Goal: Task Accomplishment & Management: Use online tool/utility

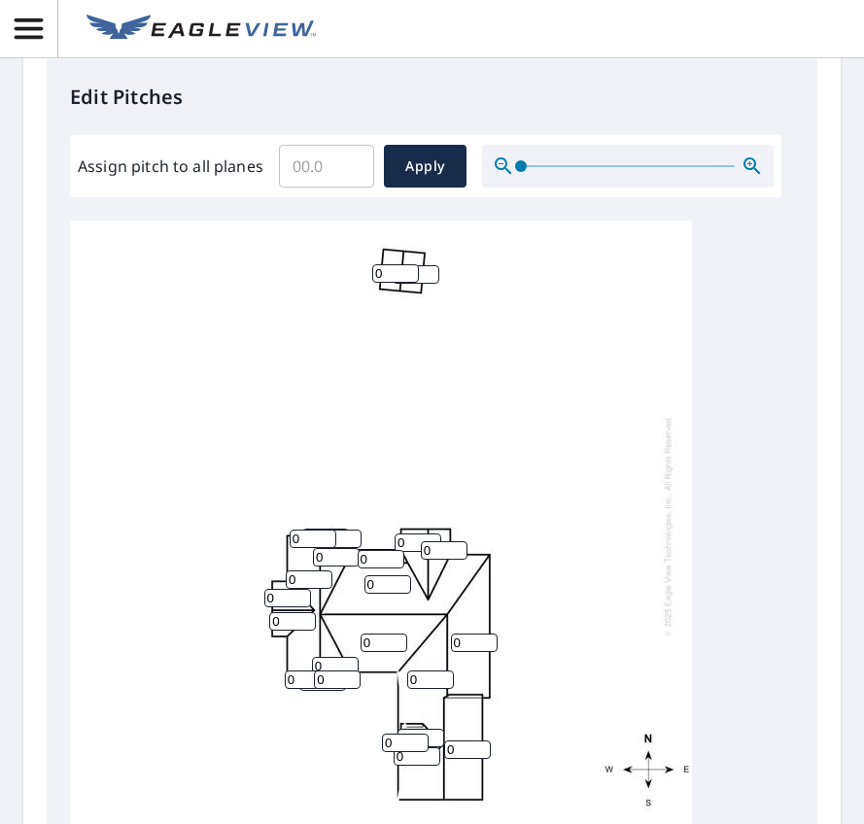
scroll to position [710, 0]
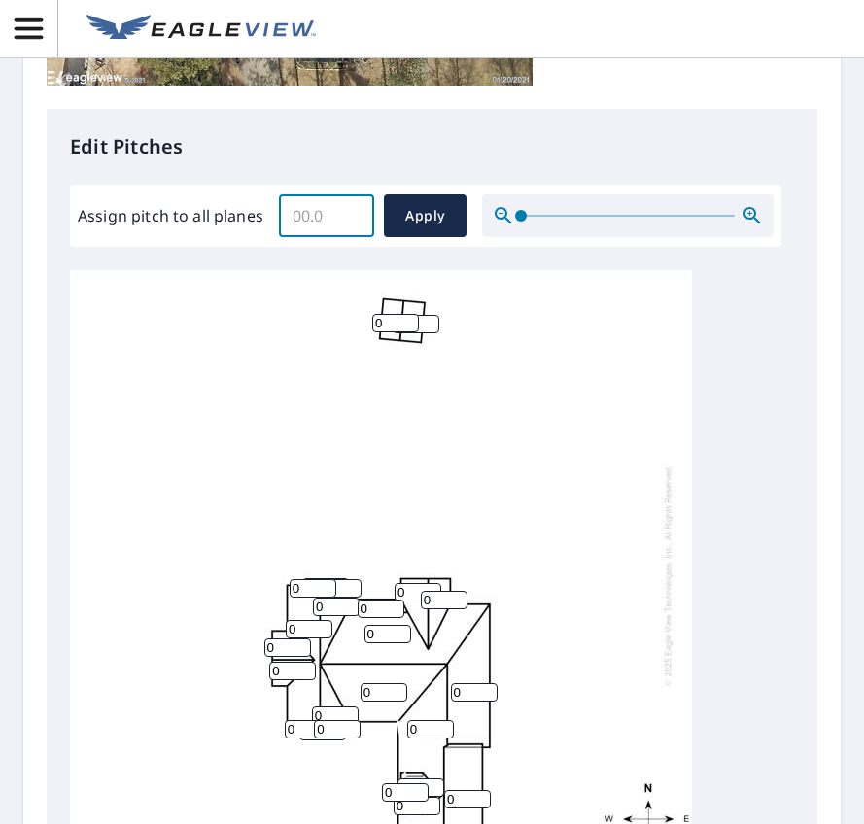
click at [323, 226] on input "Assign pitch to all planes" at bounding box center [326, 216] width 95 height 54
type input "6"
click at [430, 223] on span "Apply" at bounding box center [426, 216] width 52 height 24
type input "6"
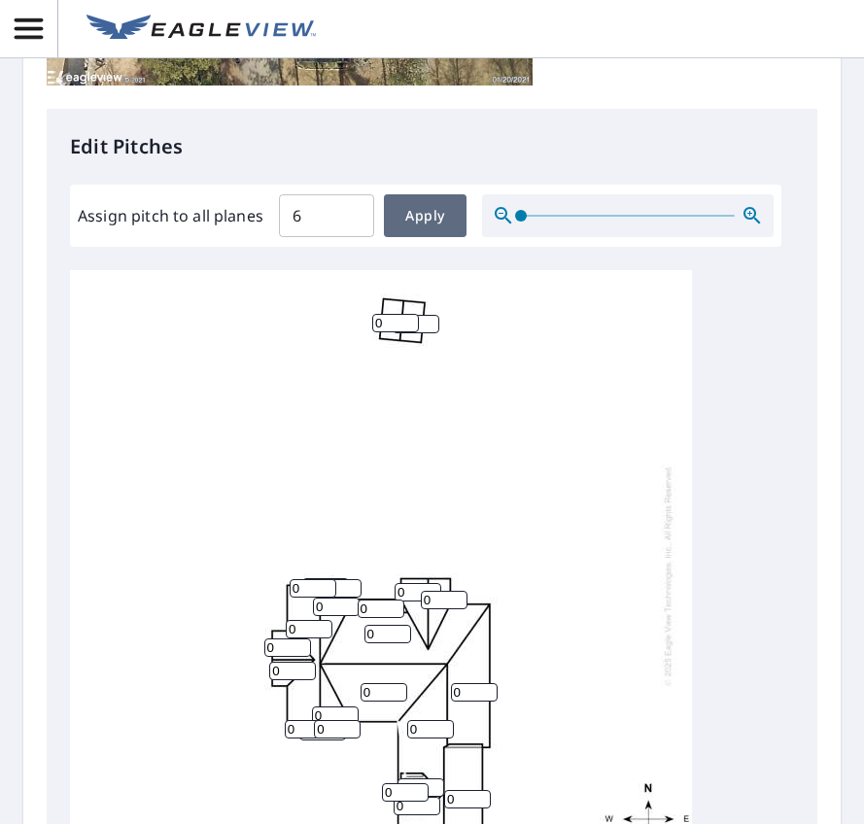
type input "6"
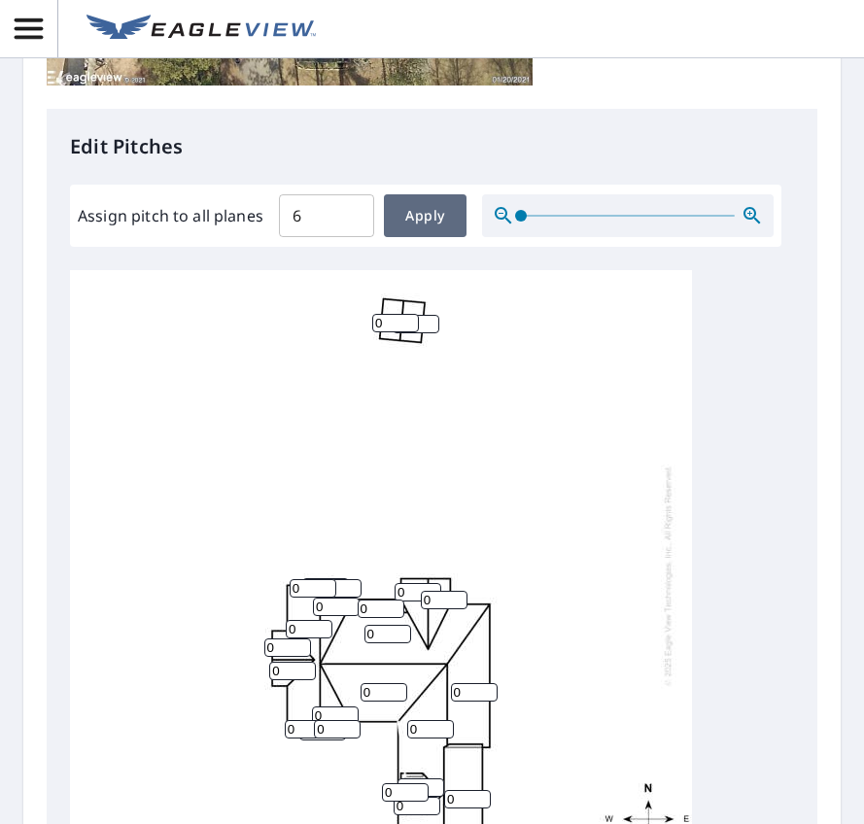
type input "6"
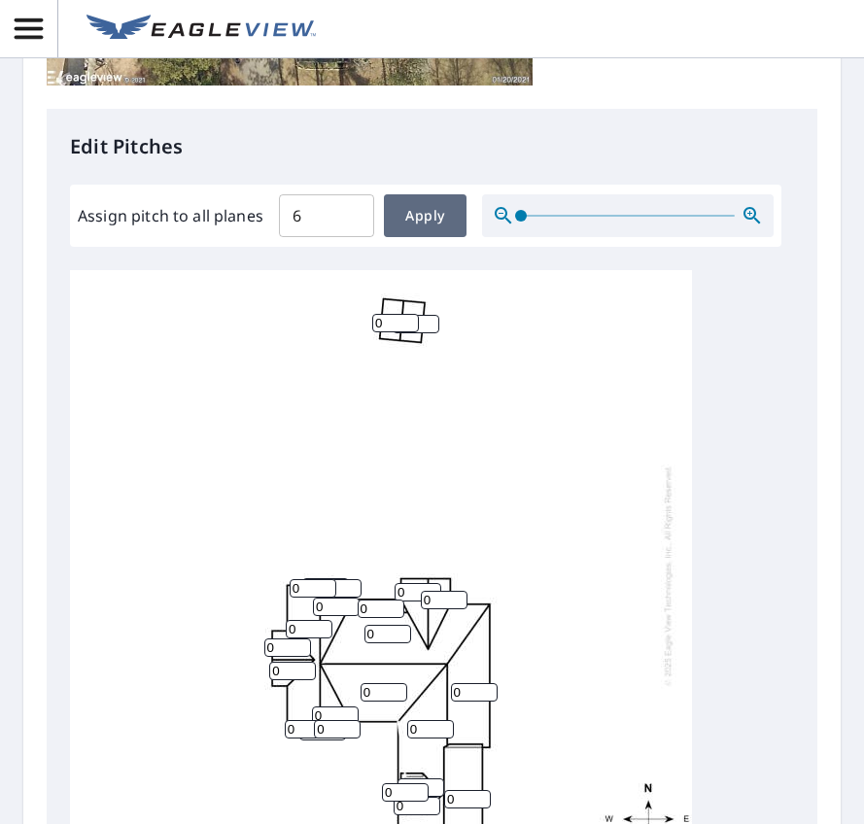
type input "6"
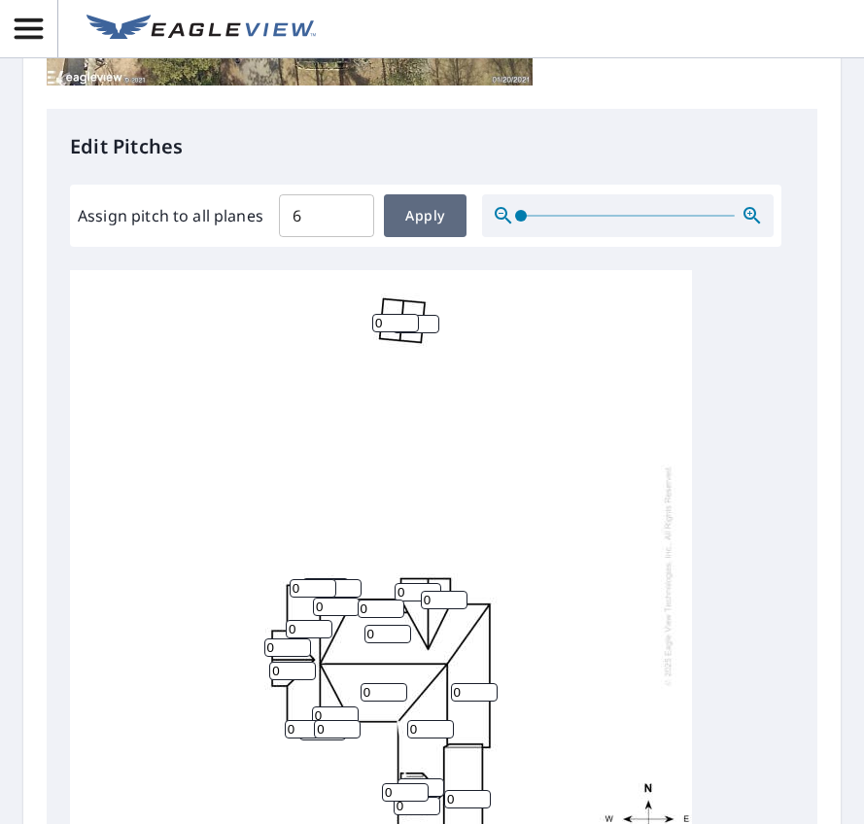
type input "6"
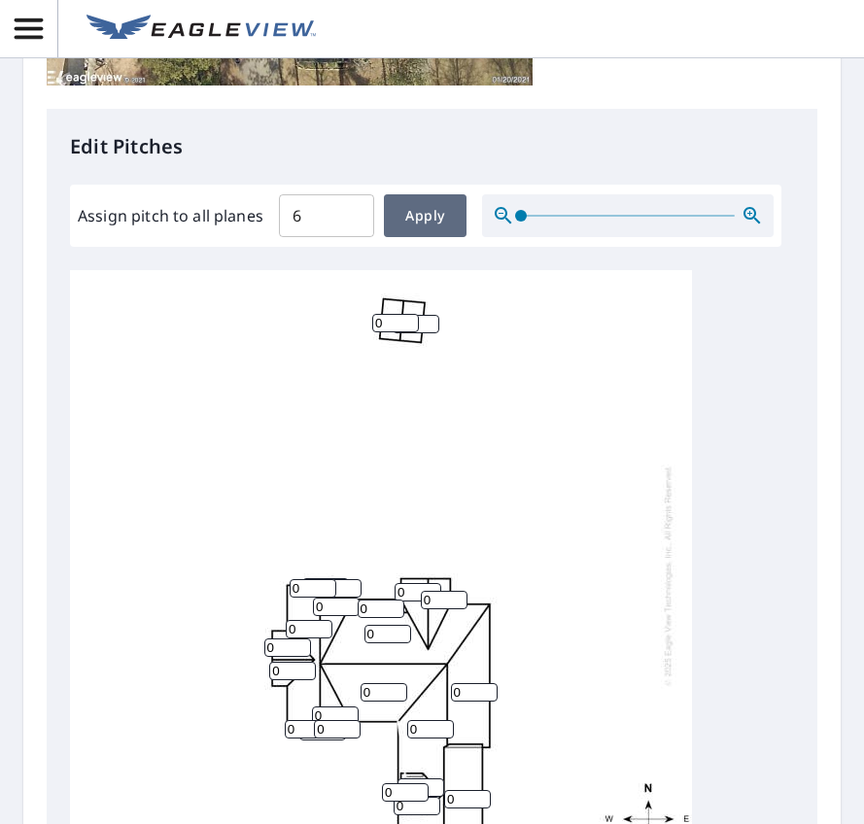
type input "6"
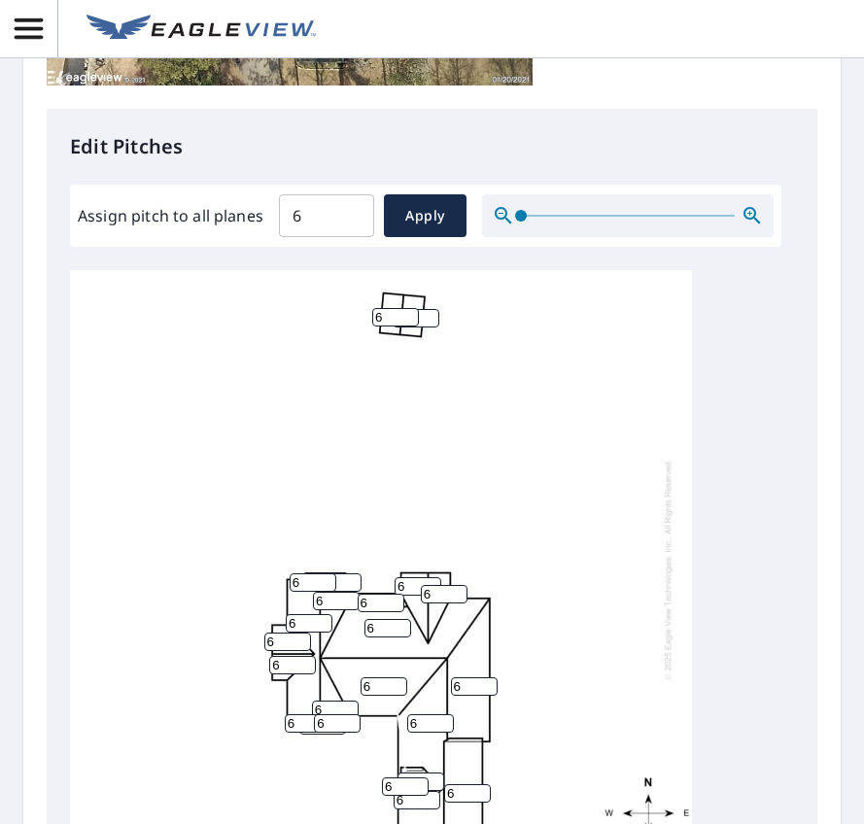
scroll to position [904, 0]
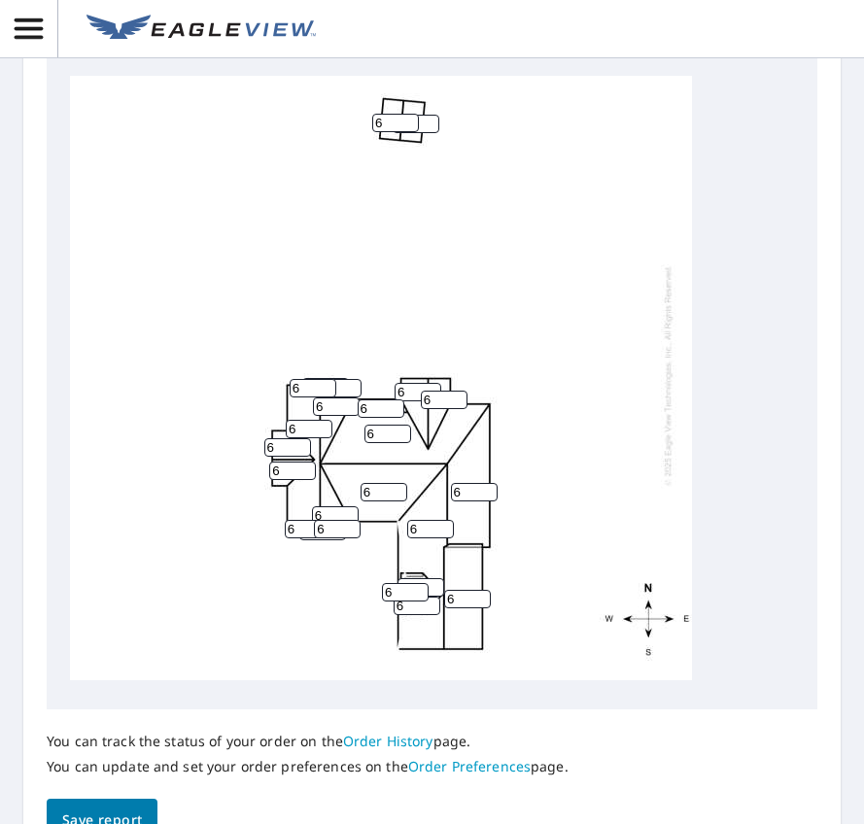
drag, startPoint x: 333, startPoint y: 451, endPoint x: 298, endPoint y: 450, distance: 35.0
click at [298, 450] on div "6 6 6 6 6 6 6 6 6 6 6 6 6 6 6 6 6 6 6 6 6 6 6 6" at bounding box center [381, 375] width 622 height 611
type input "11"
click at [331, 525] on input "6" at bounding box center [335, 516] width 47 height 18
drag, startPoint x: 331, startPoint y: 559, endPoint x: 304, endPoint y: 559, distance: 26.3
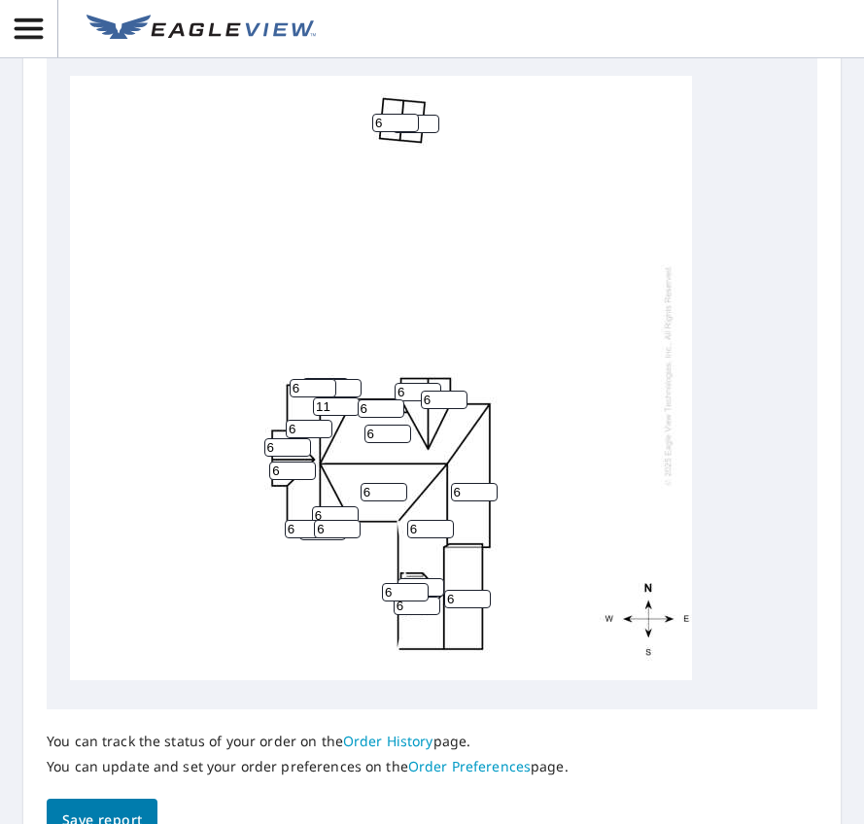
click at [304, 559] on div "6 6 6 6 6 6 11 6 6 6 6 6 6 6 6 6 6 6 6 6 6 6 6 6" at bounding box center [381, 375] width 622 height 611
type input "11"
click at [422, 659] on div "6 6 6 6 6 6 11 6 6 11 6 6 6 6 6 6 6 6 6 6 6 6 6 6" at bounding box center [381, 375] width 622 height 611
drag, startPoint x: 416, startPoint y: 651, endPoint x: 395, endPoint y: 652, distance: 21.4
click at [395, 615] on input "6" at bounding box center [417, 606] width 47 height 18
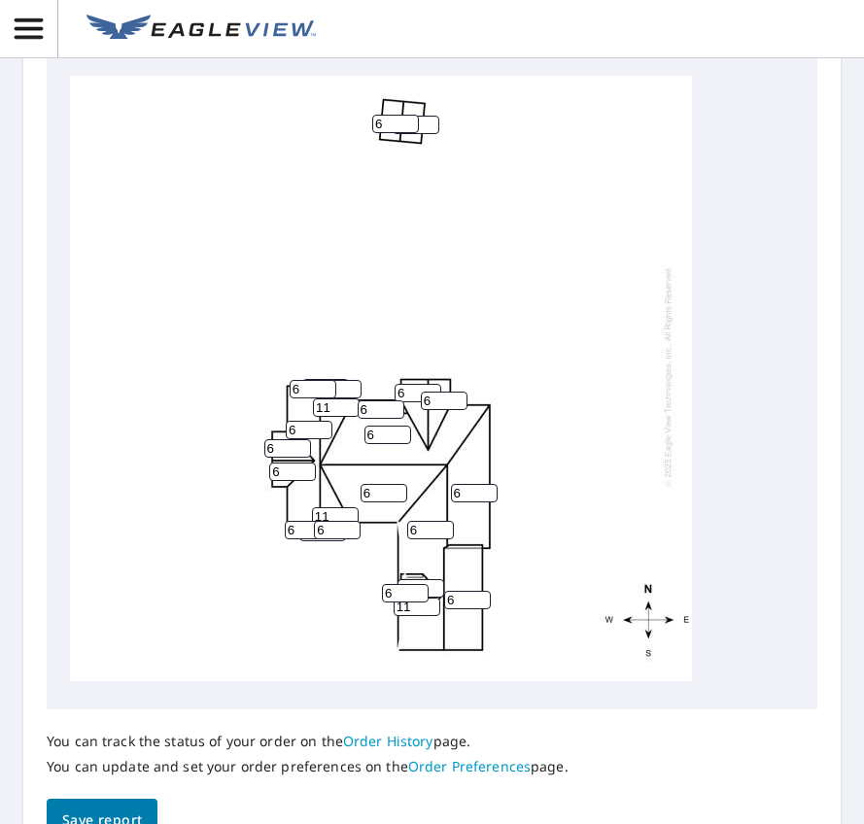
scroll to position [0, 0]
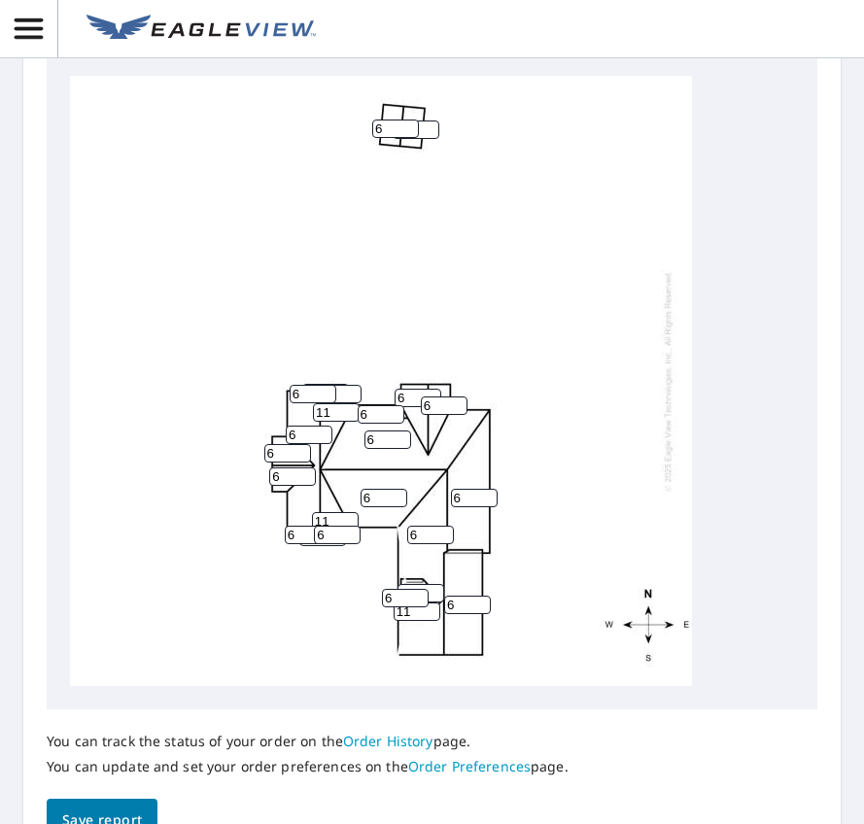
type input "11"
drag, startPoint x: 428, startPoint y: 654, endPoint x: 376, endPoint y: 654, distance: 51.5
click at [376, 654] on div "6 6 6 6 6 6 11 6 6 11 6 6 6 6 6 6 11 6 6 6 6 6 6 6" at bounding box center [381, 381] width 622 height 611
drag, startPoint x: 285, startPoint y: 532, endPoint x: 265, endPoint y: 534, distance: 19.5
click at [265, 534] on div "6 6 6 6 6 6 11 6 6 11 6 6 6 6 6 6 11 6 6 6 6 6 6 6" at bounding box center [381, 381] width 622 height 611
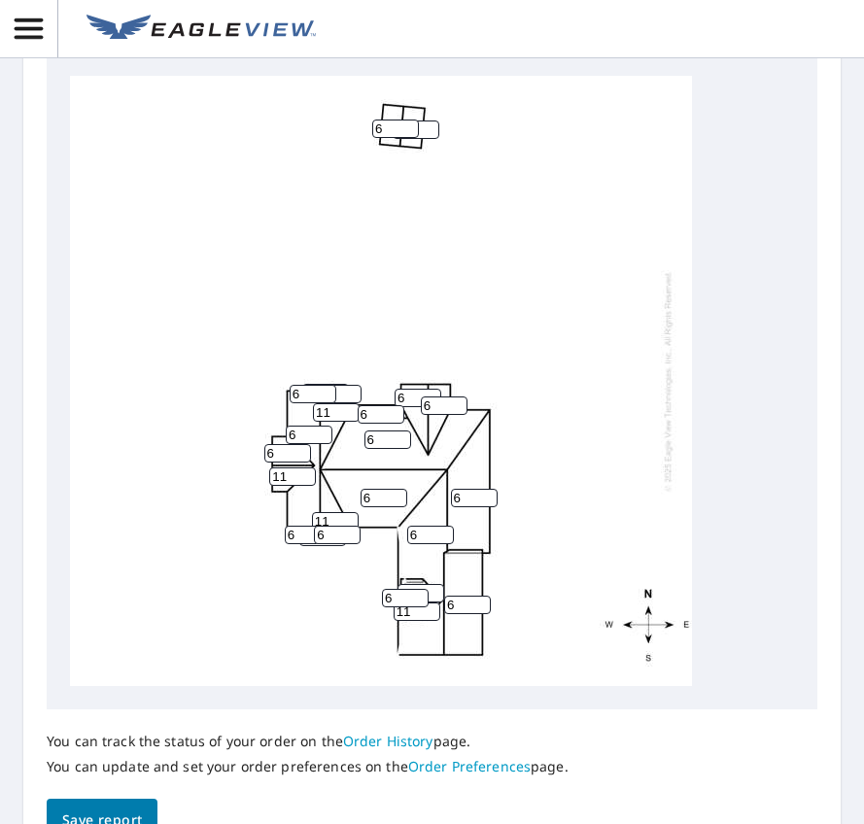
type input "11"
drag, startPoint x: 280, startPoint y: 508, endPoint x: 253, endPoint y: 512, distance: 27.7
click at [253, 512] on div "6 6 6 6 6 6 11 6 6 11 6 6 6 11 6 6 11 6 6 6 6 6 6 6" at bounding box center [381, 381] width 622 height 611
type input "11"
drag, startPoint x: 407, startPoint y: 459, endPoint x: 384, endPoint y: 461, distance: 23.4
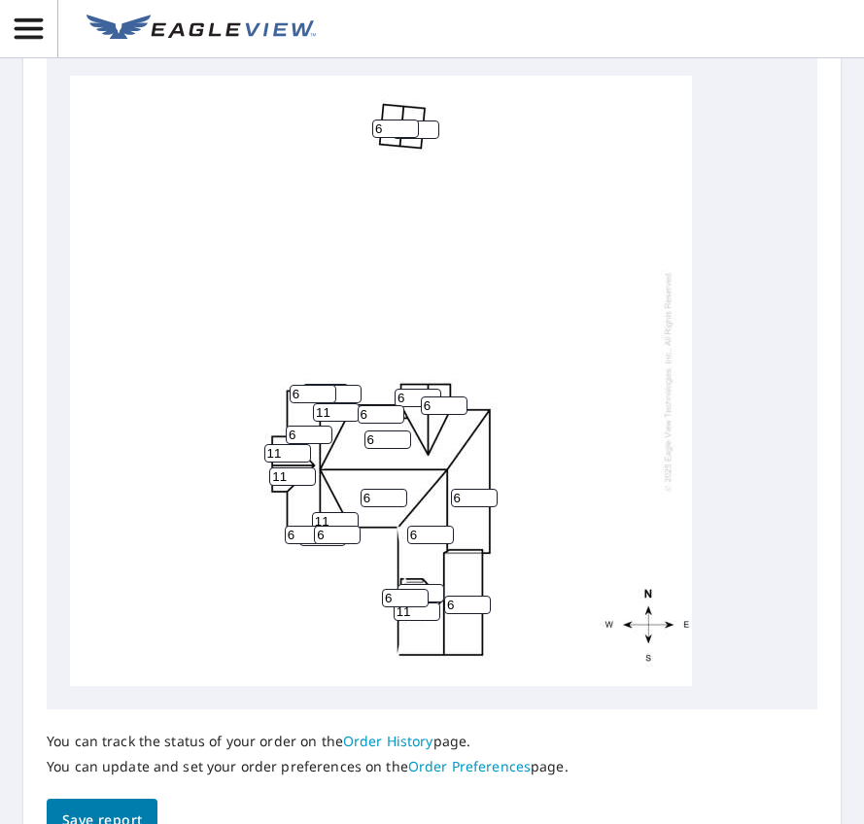
click at [384, 461] on div "6 6 6 6 6 6 11 6 6 11 6 11 6 11 6 6 11 6 6 6 6 6 6 6" at bounding box center [381, 381] width 622 height 611
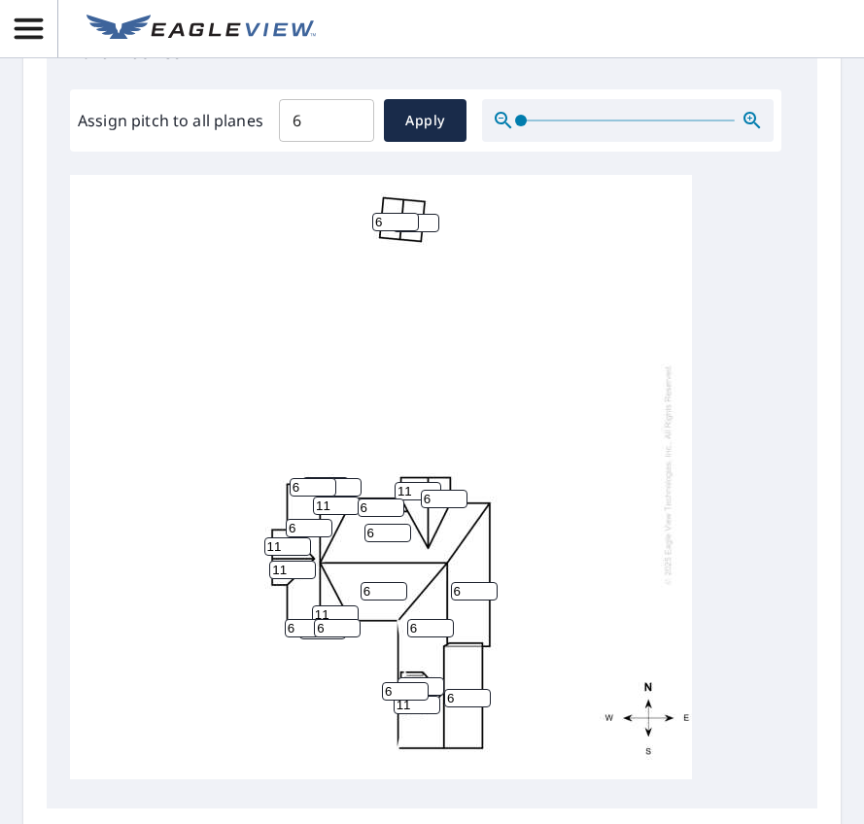
scroll to position [807, 0]
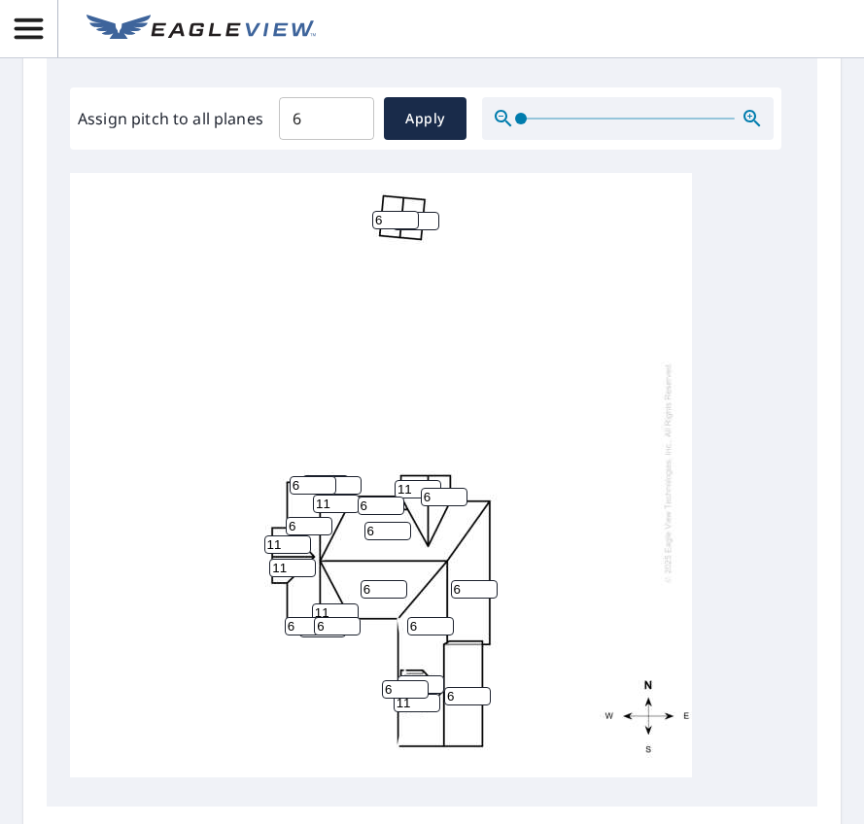
type input "11"
drag, startPoint x: 439, startPoint y: 537, endPoint x: 428, endPoint y: 538, distance: 11.7
click at [428, 507] on input "6" at bounding box center [444, 497] width 47 height 18
type input "11"
click at [429, 699] on input "6" at bounding box center [405, 690] width 47 height 18
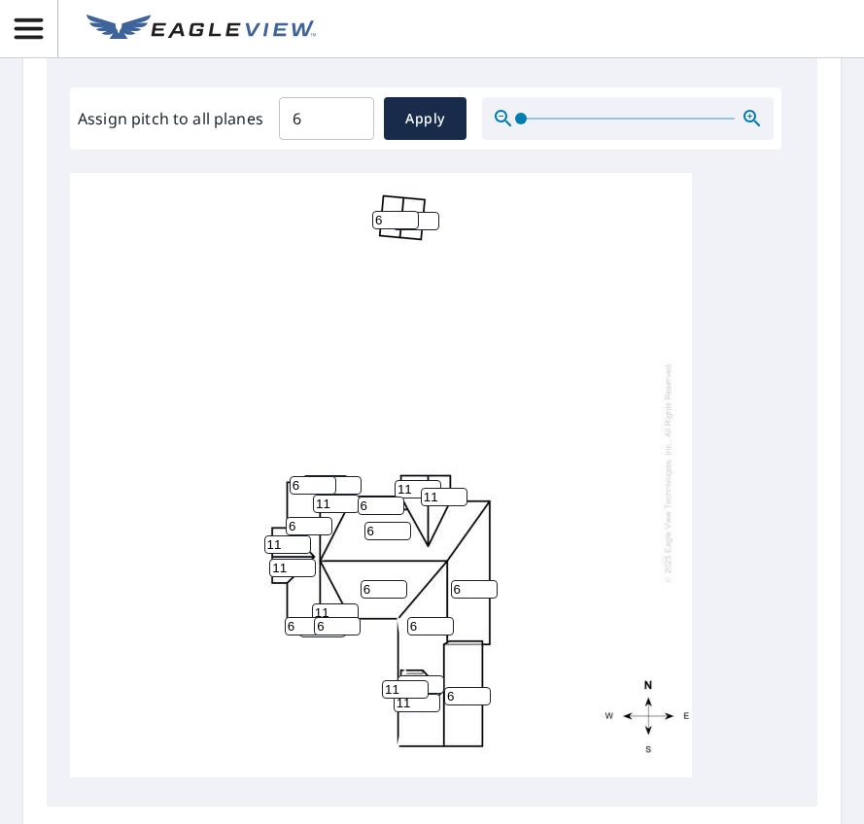
type input "11"
click at [515, 698] on div "6 6 6 6 6 6 11 11 11 11 6 11 6 11 6 6 11 11 6 6 6 6 6 6" at bounding box center [381, 472] width 622 height 611
click at [437, 694] on input "7" at bounding box center [421, 685] width 47 height 18
click at [437, 694] on input "8" at bounding box center [421, 685] width 47 height 18
click at [437, 694] on input "9" at bounding box center [421, 685] width 47 height 18
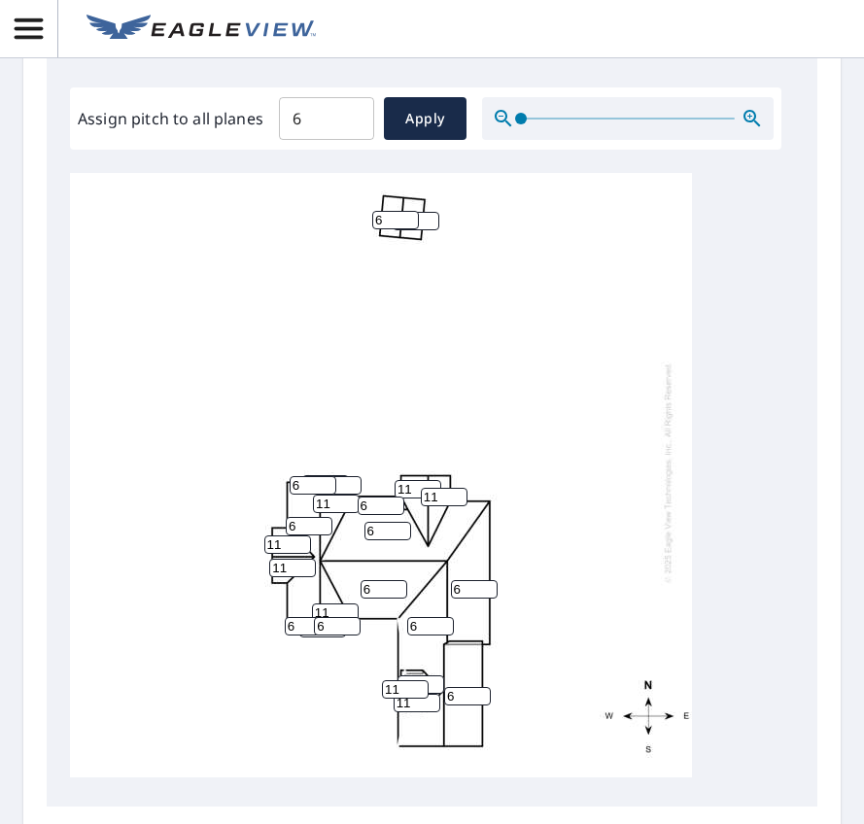
type input "10"
click at [434, 694] on input "10" at bounding box center [421, 685] width 47 height 18
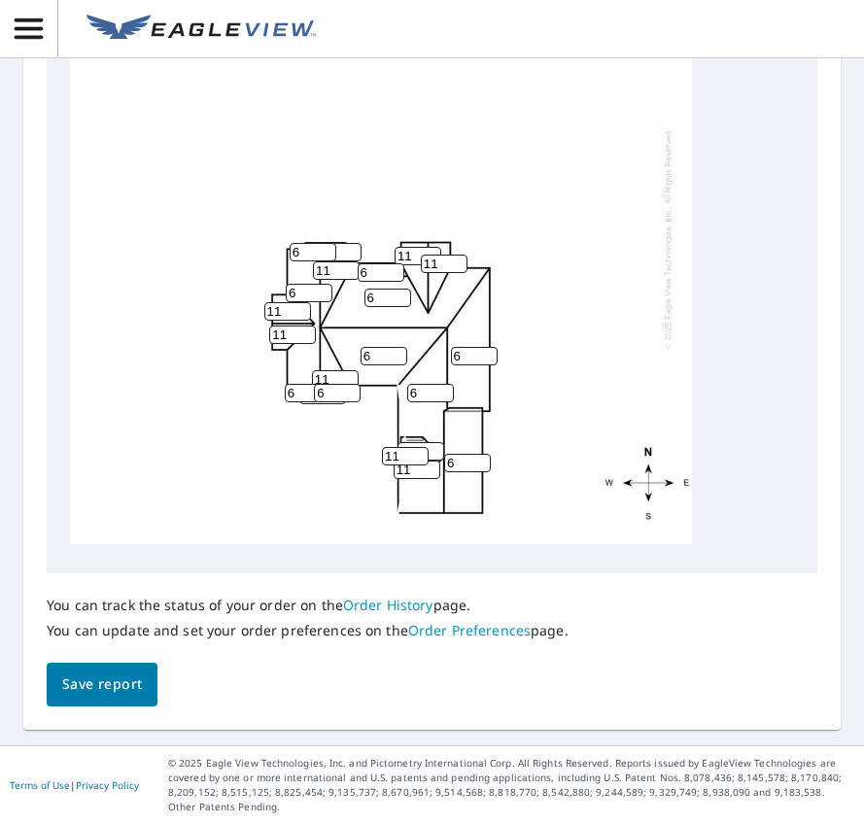
scroll to position [0, 0]
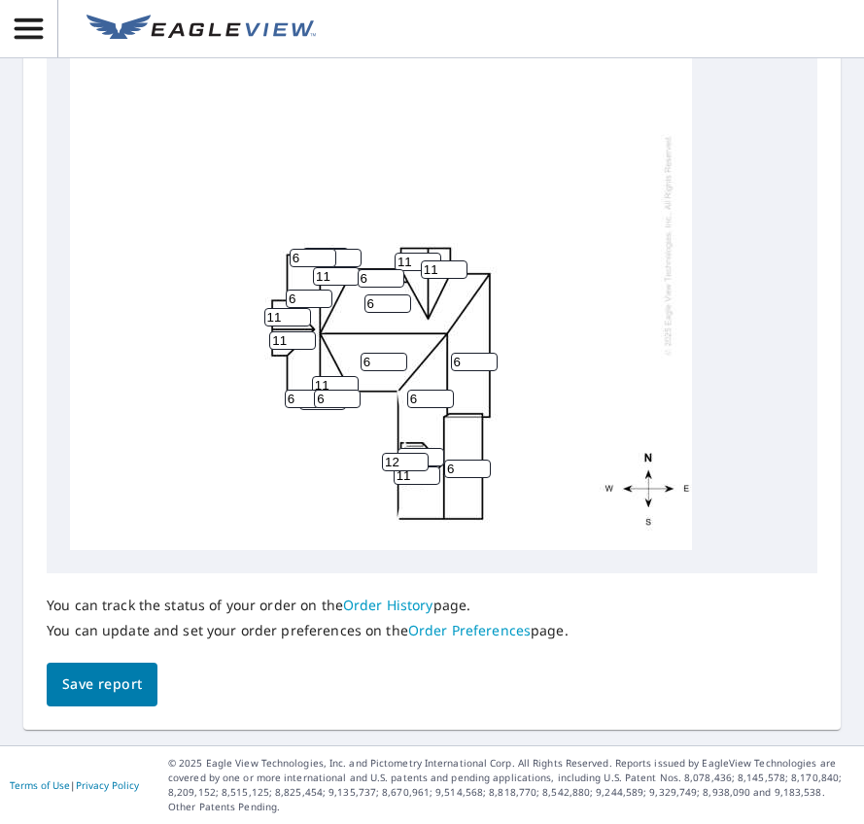
click at [418, 457] on input "12" at bounding box center [405, 462] width 47 height 18
click at [421, 466] on input "11" at bounding box center [405, 462] width 47 height 18
click at [421, 466] on input "10" at bounding box center [405, 462] width 47 height 18
click at [421, 466] on input "9" at bounding box center [405, 462] width 47 height 18
click at [421, 466] on input "8" at bounding box center [405, 462] width 47 height 18
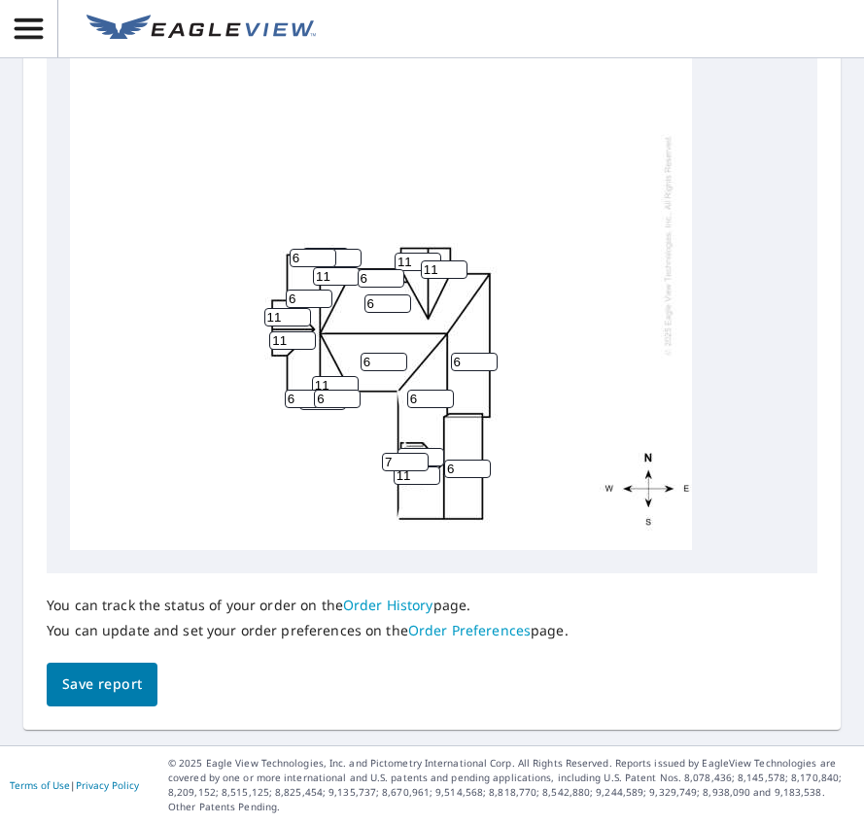
click at [421, 466] on input "7" at bounding box center [405, 462] width 47 height 18
type input "6"
click at [421, 466] on input "6" at bounding box center [405, 462] width 47 height 18
click at [681, 439] on div "6 6 6 6 6 6 11 11 11 11 6 11 6 11 6 10 11 6 6 6 6 6 6 6" at bounding box center [381, 245] width 622 height 611
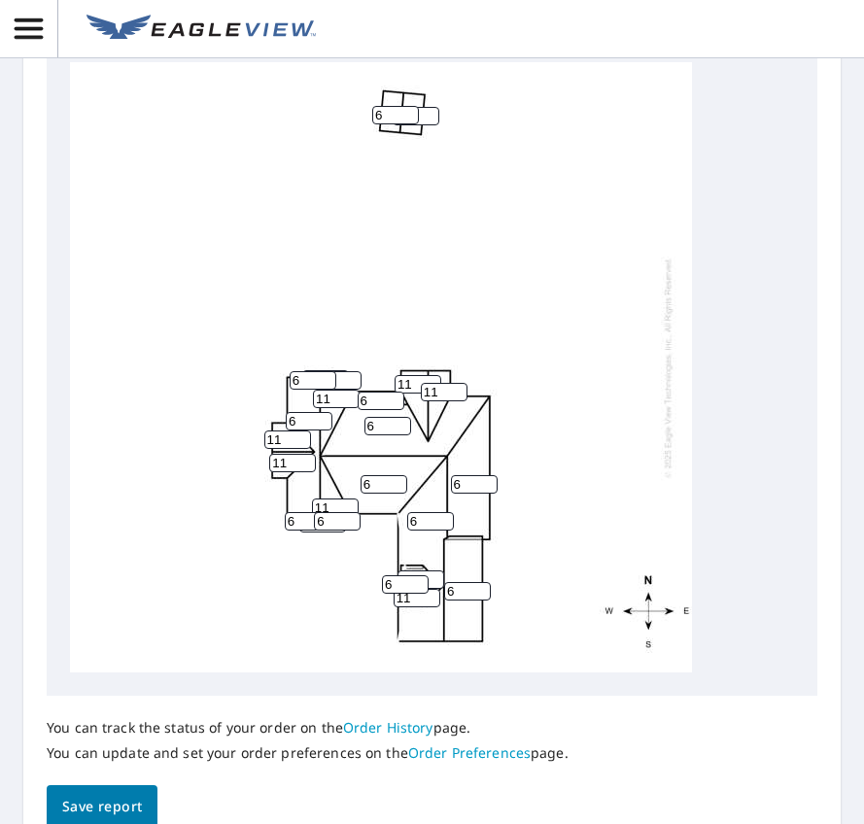
scroll to position [904, 0]
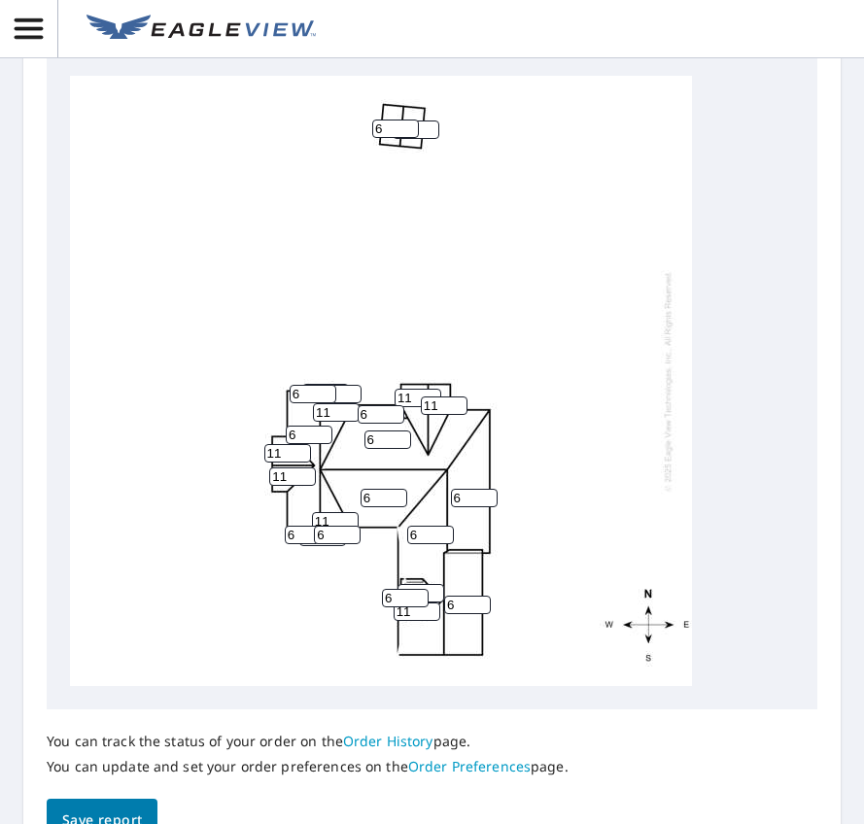
click at [387, 138] on input "6" at bounding box center [395, 129] width 47 height 18
type input "0"
click at [537, 348] on div "6 6 6 6 6 6 11 11 11 11 6 11 0 11 6 10 11 6 6 6 6 6 6 6" at bounding box center [381, 381] width 622 height 611
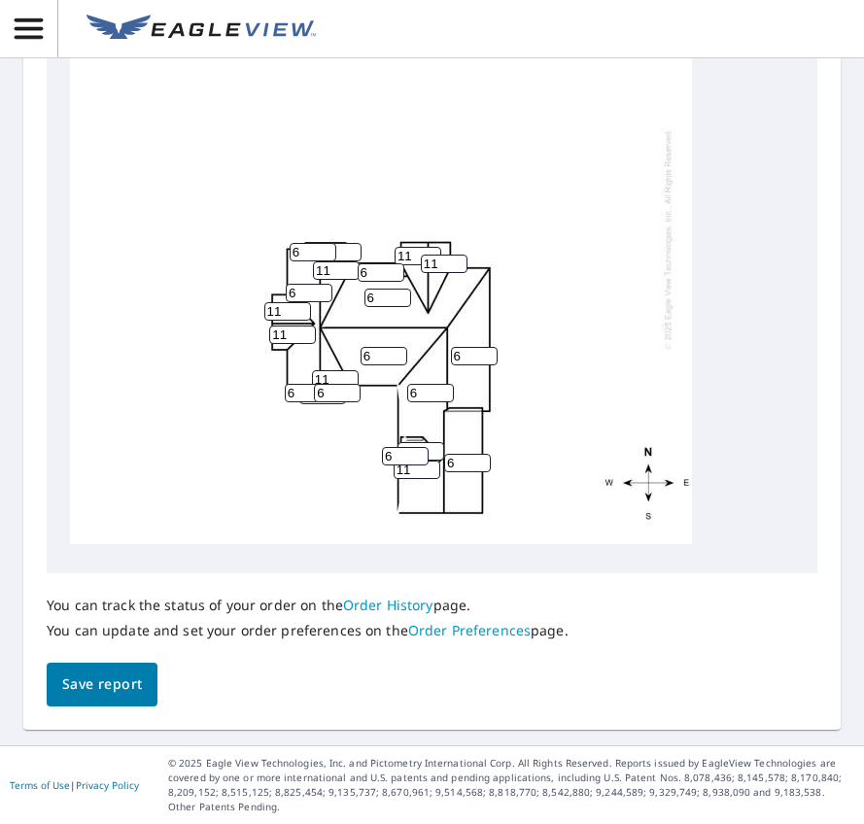
scroll to position [20, 0]
drag, startPoint x: 71, startPoint y: 678, endPoint x: 207, endPoint y: 683, distance: 136.2
click at [207, 683] on div "You can track the status of your order on the Order History page. You can updat…" at bounding box center [432, 640] width 771 height 133
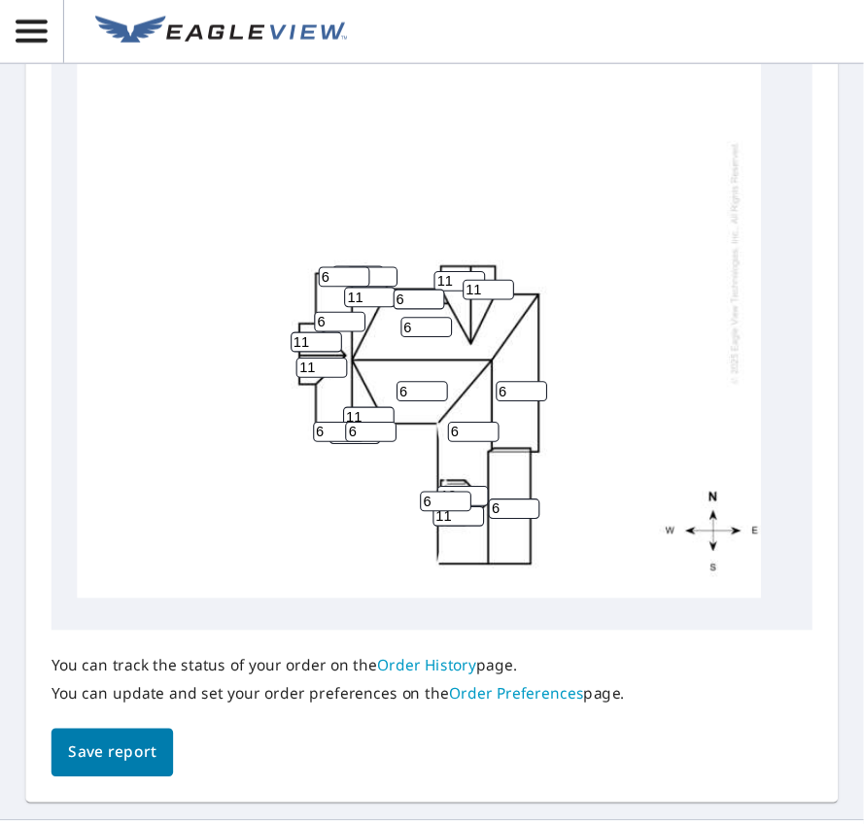
scroll to position [0, 0]
